Goal: Answer question/provide support

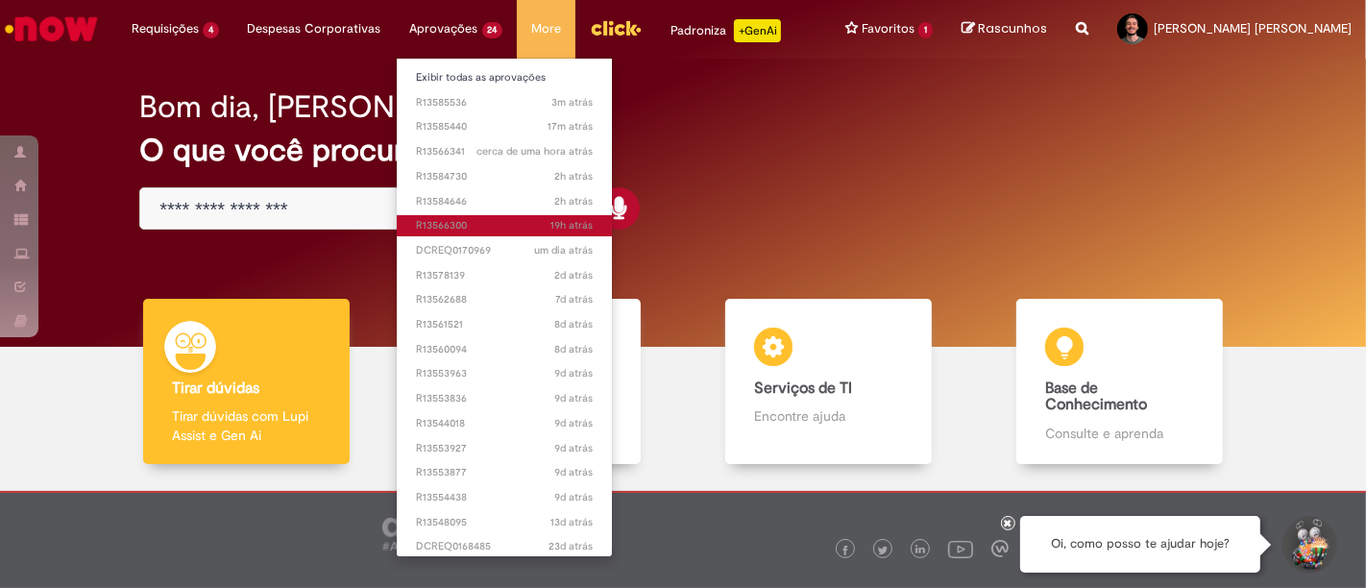
click at [480, 223] on span "19h atrás 19 horas atrás R13566300" at bounding box center [505, 225] width 178 height 15
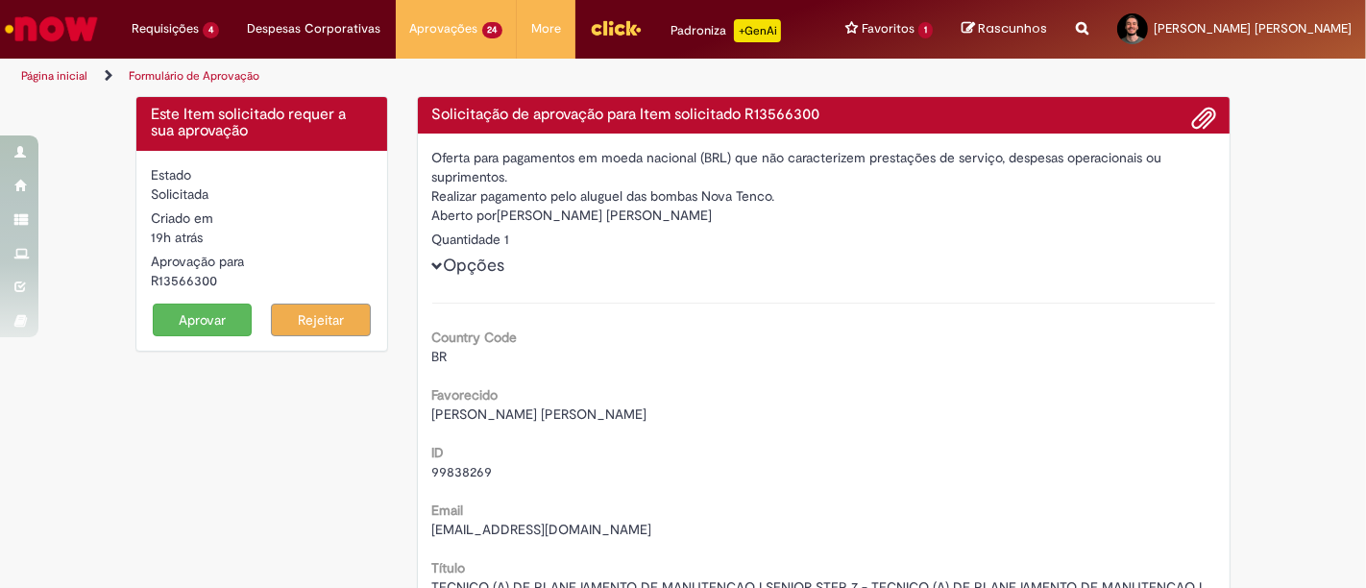
click at [214, 315] on button "Aprovar" at bounding box center [203, 320] width 100 height 33
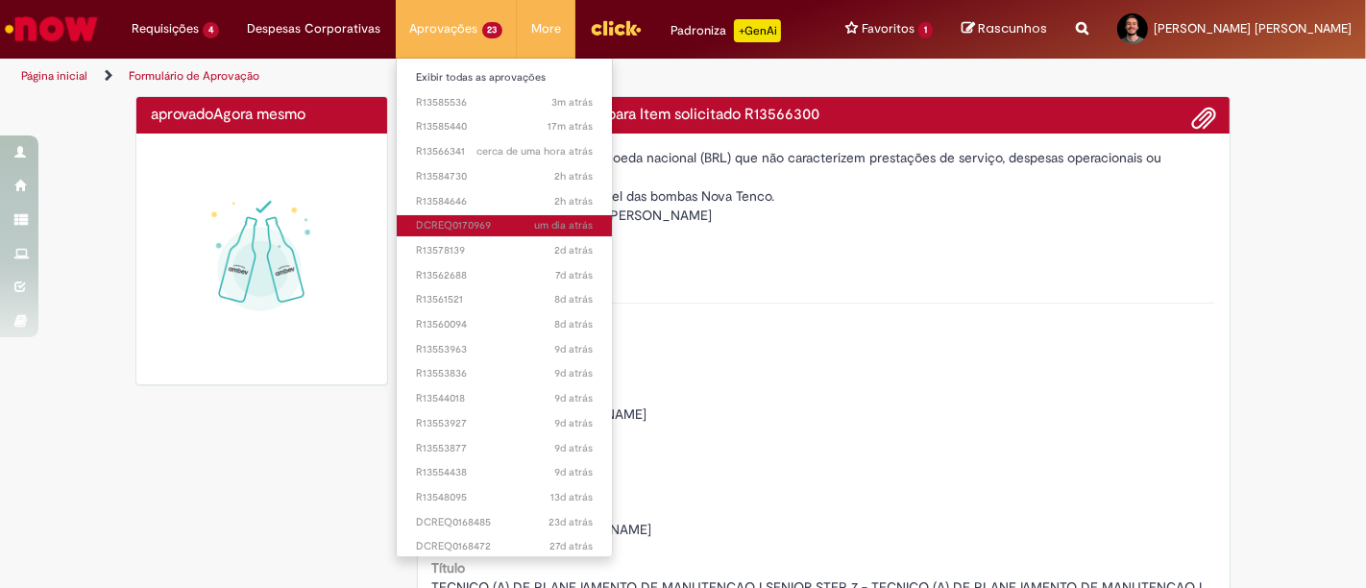
click at [461, 219] on span "um dia atrás um dia atrás DCREQ0170969" at bounding box center [505, 225] width 178 height 15
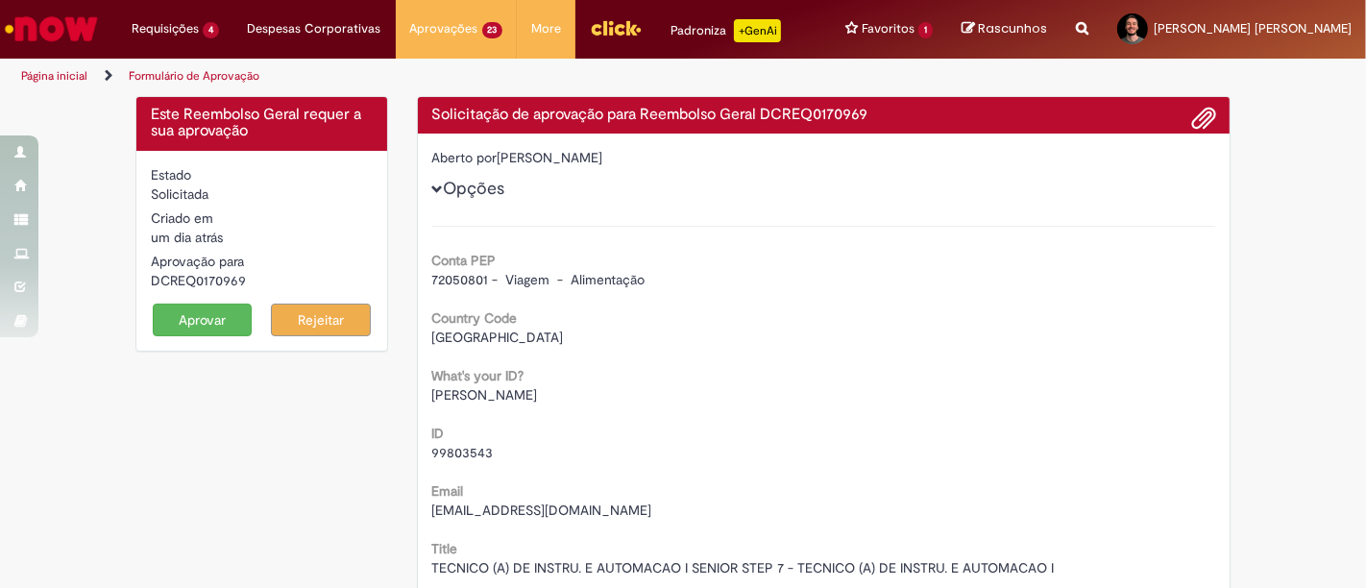
click at [206, 316] on button "Aprovar" at bounding box center [203, 320] width 100 height 33
